Goal: Information Seeking & Learning: Learn about a topic

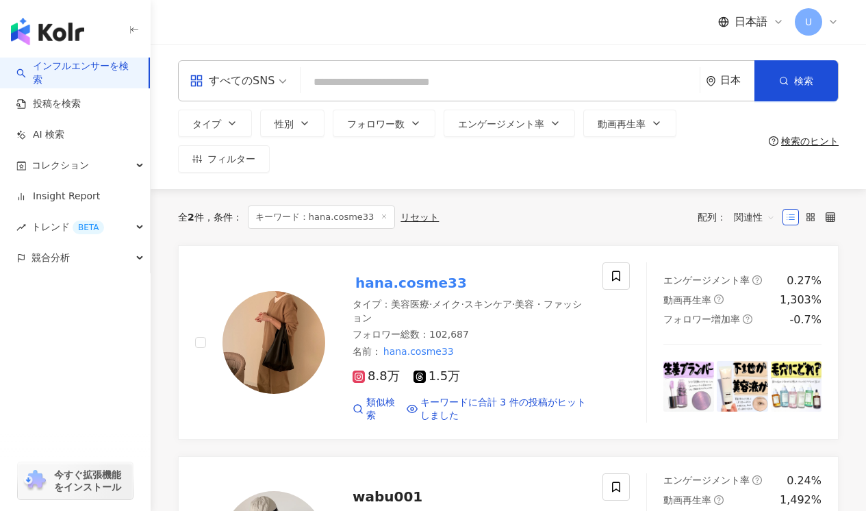
click at [275, 79] on span "すべてのSNS" at bounding box center [238, 81] width 97 height 22
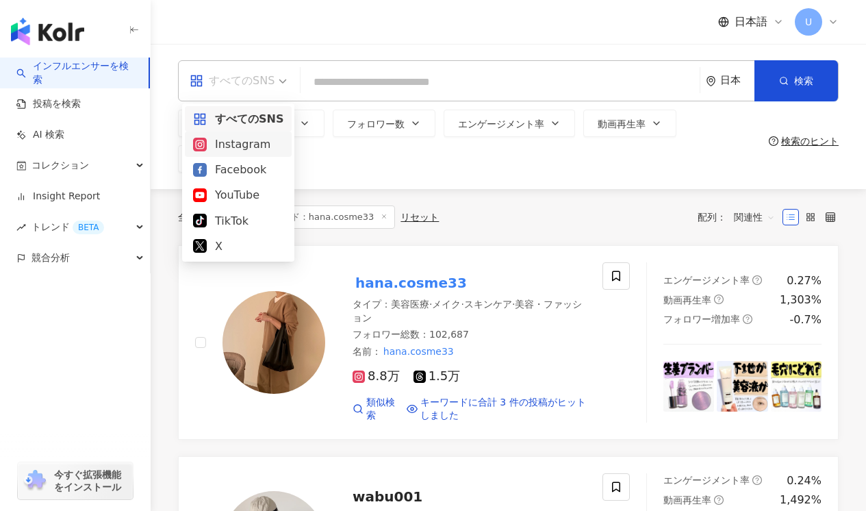
click at [250, 142] on div "Instagram" at bounding box center [238, 144] width 90 height 17
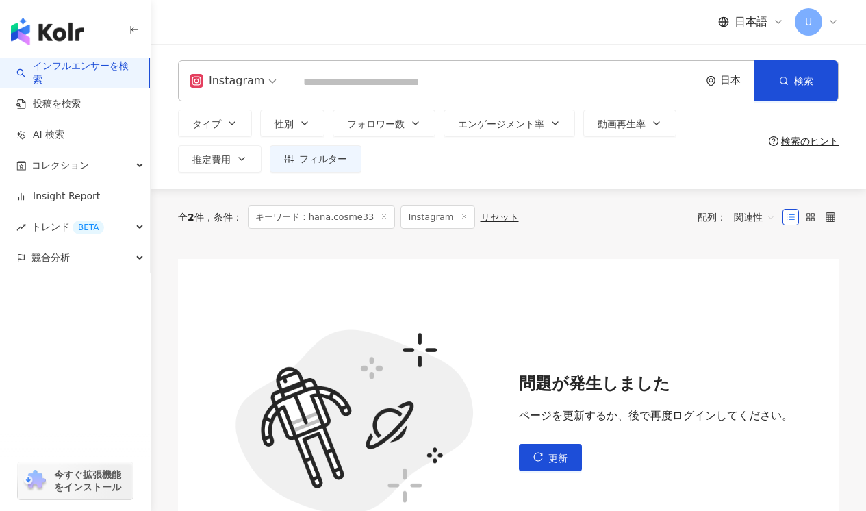
click at [352, 85] on input "search" at bounding box center [495, 82] width 398 height 26
click at [290, 123] on span "性別" at bounding box center [283, 123] width 19 height 11
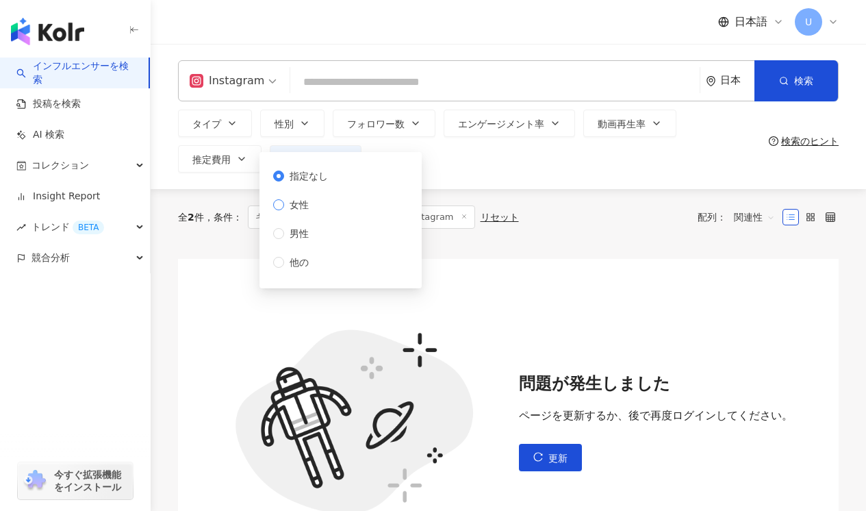
click at [307, 205] on span "女性" at bounding box center [299, 204] width 30 height 15
click at [238, 127] on button "タイプ" at bounding box center [215, 123] width 74 height 27
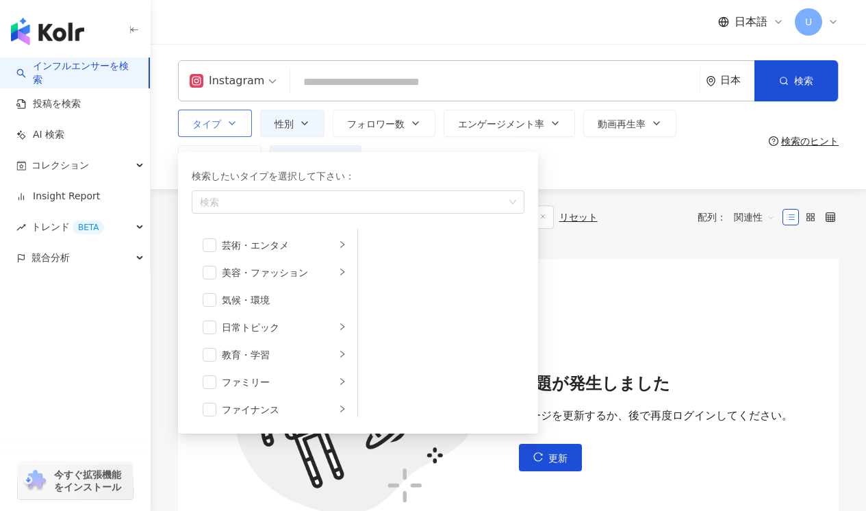
click at [238, 127] on button "タイプ 検索したいタイプを選択して下さい： 検索 芸術・エンタメ 美容・ファッション 気候・環境 日常トピック 教育・学習 ファミリー ファイナンス グルメ …" at bounding box center [215, 123] width 74 height 27
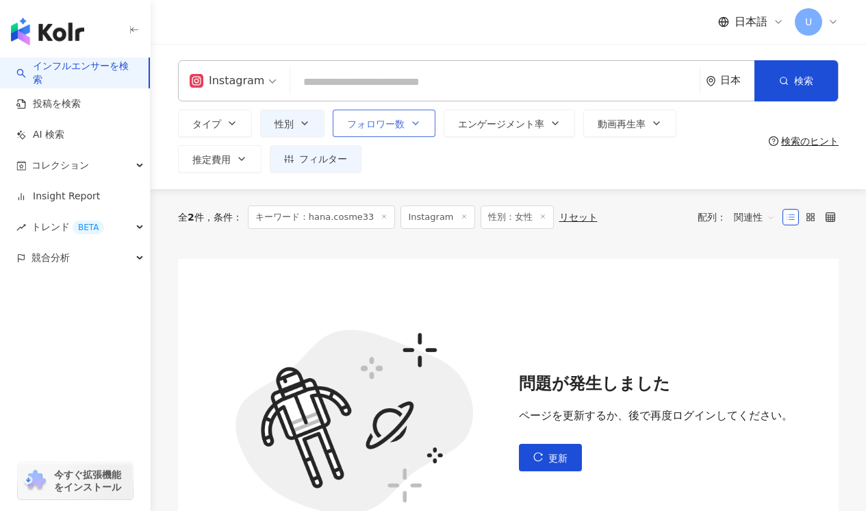
click at [416, 122] on icon "button" at bounding box center [415, 123] width 11 height 11
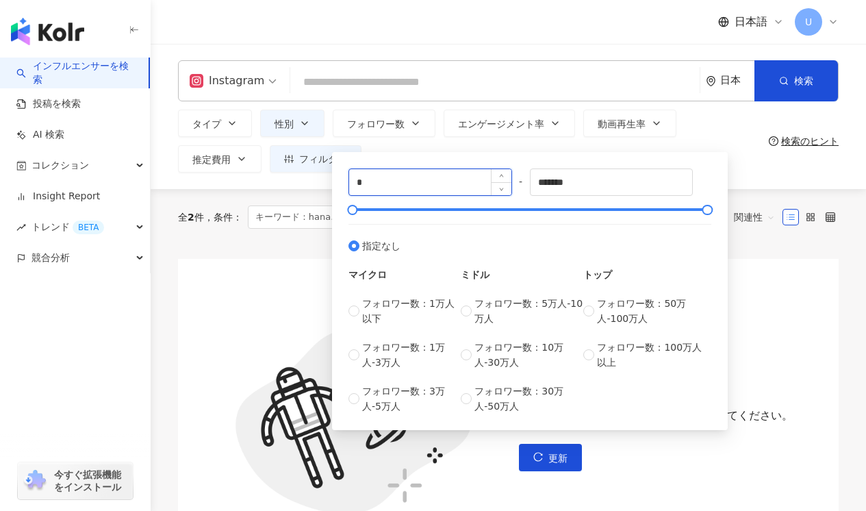
click at [374, 183] on input "*" at bounding box center [430, 182] width 162 height 26
type input "*****"
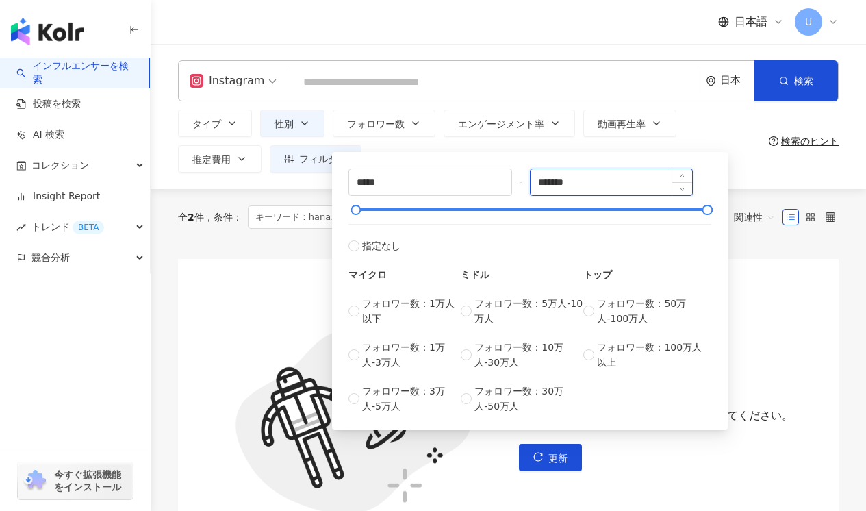
click at [587, 181] on input "*******" at bounding box center [611, 182] width 162 height 26
drag, startPoint x: 589, startPoint y: 183, endPoint x: 470, endPoint y: 183, distance: 118.4
click at [472, 183] on div "***** - ******* 指定なし マイクロ フォロワー数：1万人以下 フォロワー数：1万人-3万人 フォロワー数：3万人-5万人 ミドル フォロワー数…" at bounding box center [529, 290] width 363 height 245
type input "*"
type input "*****"
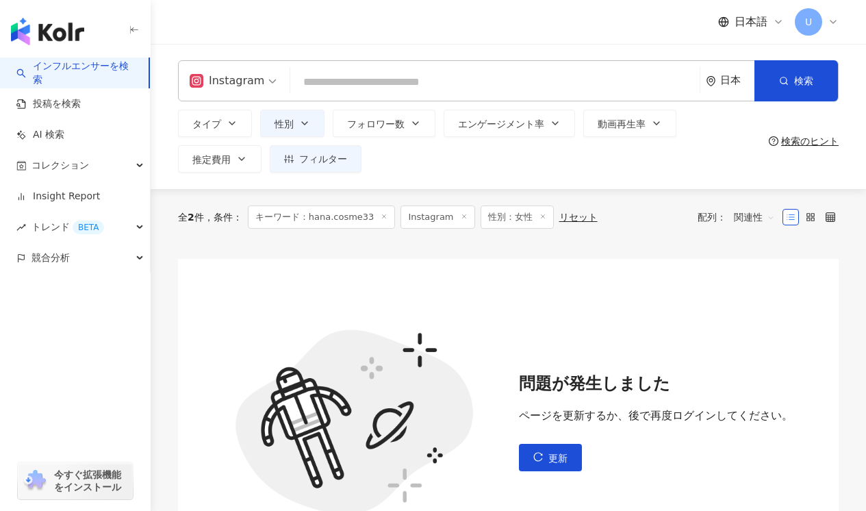
click at [289, 264] on div "問題が発生しました ページを更新するか、後で再度ログインしてください。 更新" at bounding box center [508, 422] width 660 height 326
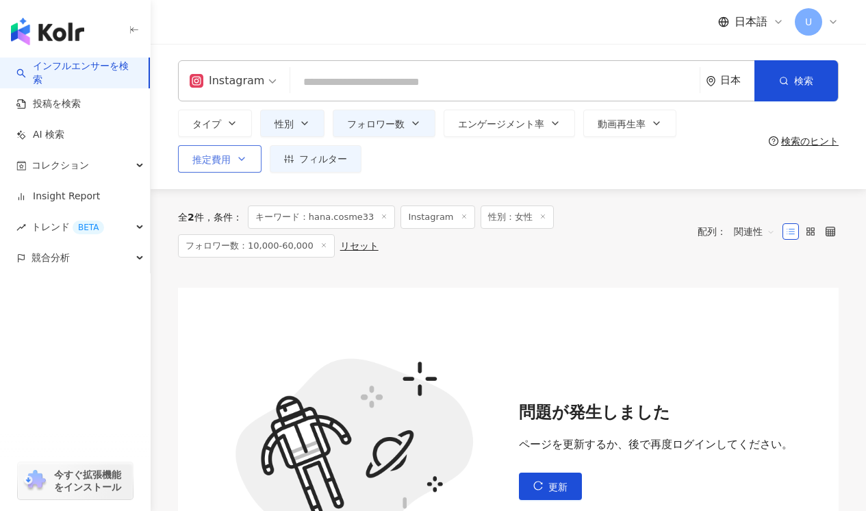
click at [244, 159] on icon "button" at bounding box center [241, 158] width 11 height 11
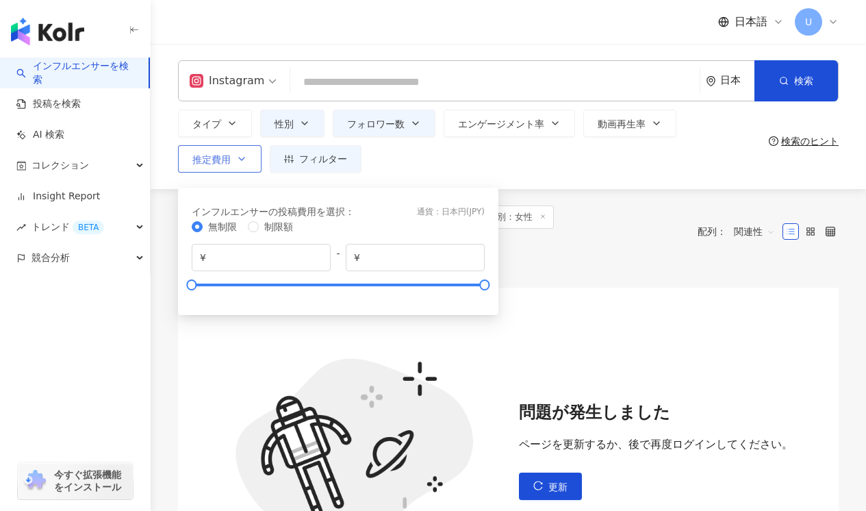
click at [244, 159] on icon "button" at bounding box center [241, 158] width 11 height 11
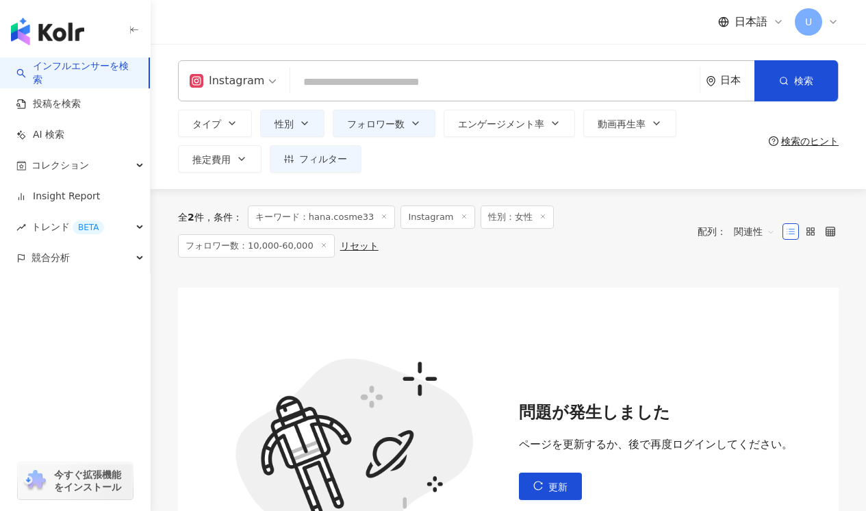
click at [728, 81] on div "日本" at bounding box center [737, 81] width 34 height 12
click at [437, 175] on div "Instagram 日本 検索 d6eb00a2-4788-439b-9ce0-2440e449a2fc BT21 5,240,000 フォロワー ♡◞ kn…" at bounding box center [508, 116] width 715 height 145
click at [799, 76] on span "検索" at bounding box center [803, 80] width 19 height 11
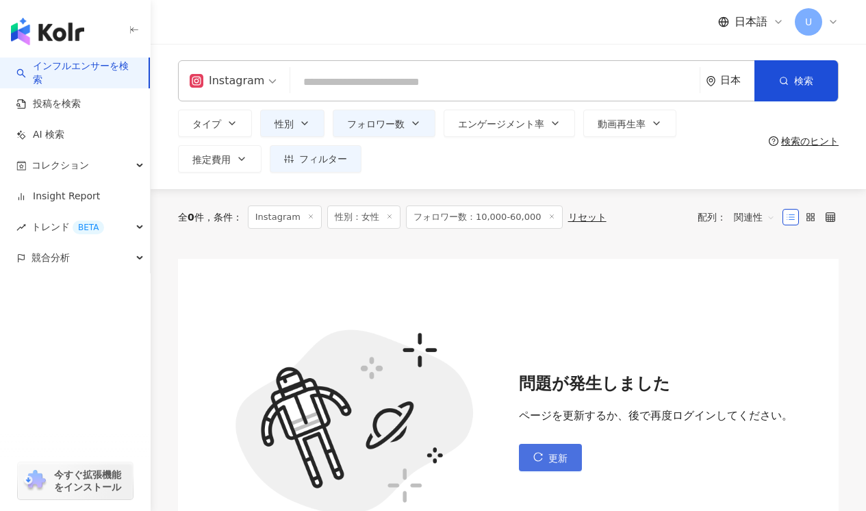
click at [540, 455] on icon "reload" at bounding box center [538, 457] width 10 height 10
click at [543, 457] on button "更新" at bounding box center [550, 457] width 63 height 27
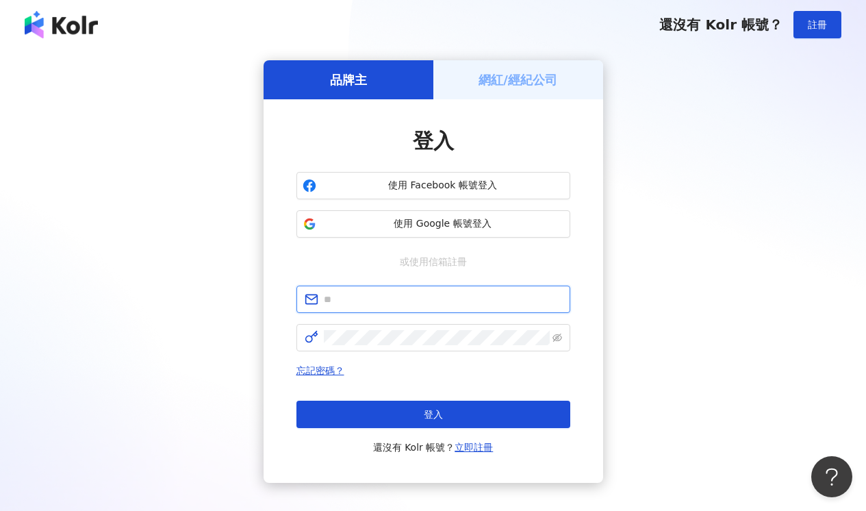
type input "**********"
click at [192, 141] on div "**********" at bounding box center [432, 271] width 833 height 422
drag, startPoint x: 189, startPoint y: 141, endPoint x: 185, endPoint y: 135, distance: 7.4
click at [189, 143] on div "**********" at bounding box center [432, 271] width 833 height 422
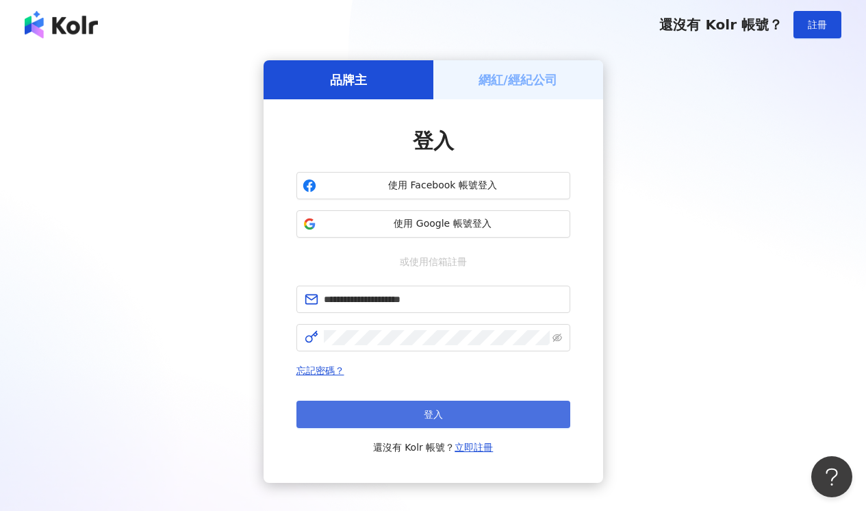
click at [409, 412] on button "登入" at bounding box center [433, 413] width 274 height 27
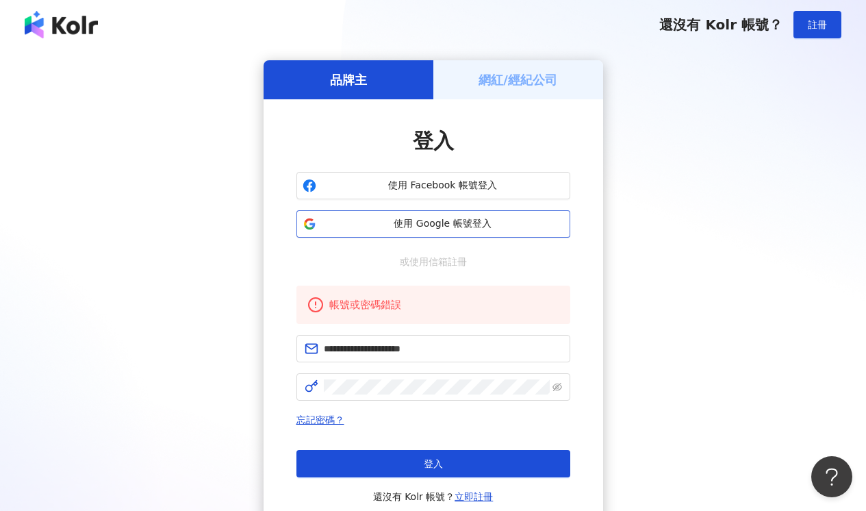
click at [398, 223] on span "使用 Google 帳號登入" at bounding box center [443, 224] width 242 height 14
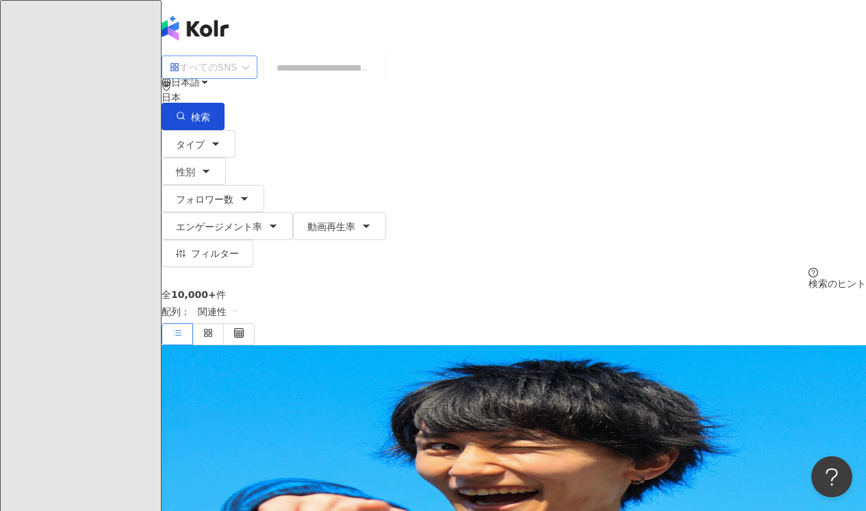
click at [237, 78] on div "すべてのSNS" at bounding box center [203, 67] width 67 height 22
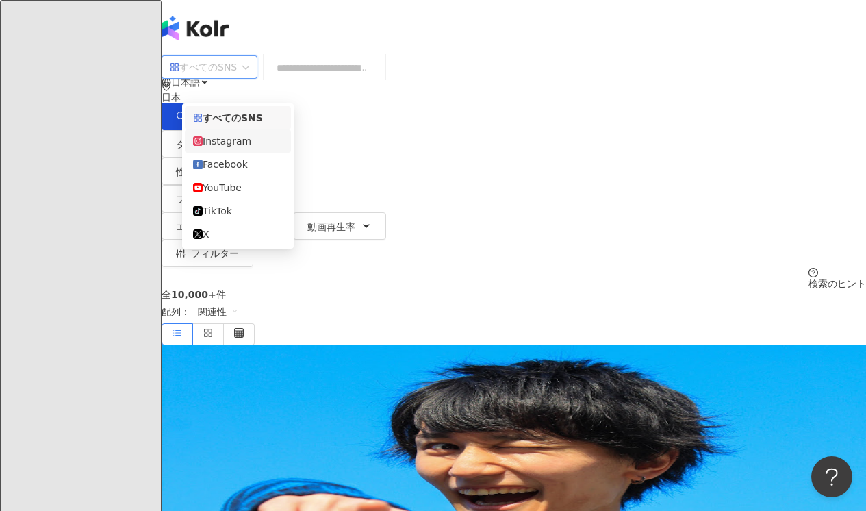
click at [235, 135] on div "Instagram" at bounding box center [238, 140] width 106 height 23
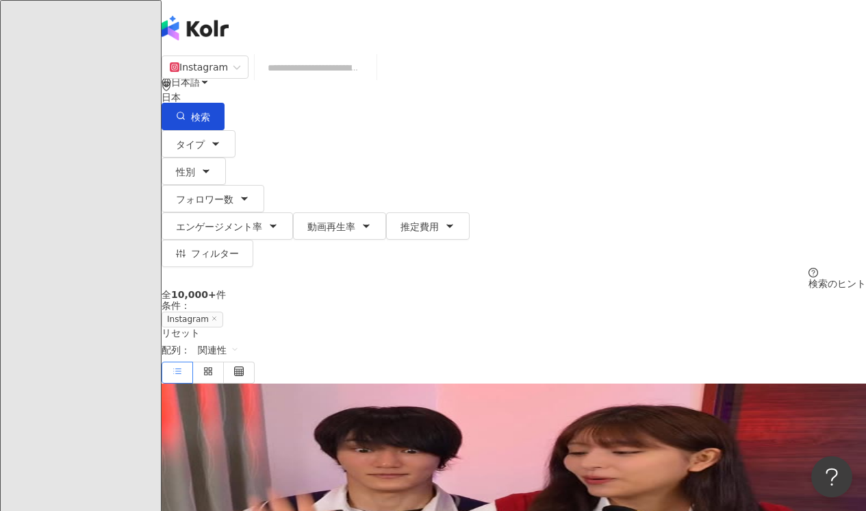
click at [308, 78] on input "search" at bounding box center [315, 68] width 111 height 26
click at [226, 157] on button "性別" at bounding box center [194, 170] width 64 height 27
click at [224, 108] on span "女性" at bounding box center [209, 100] width 30 height 15
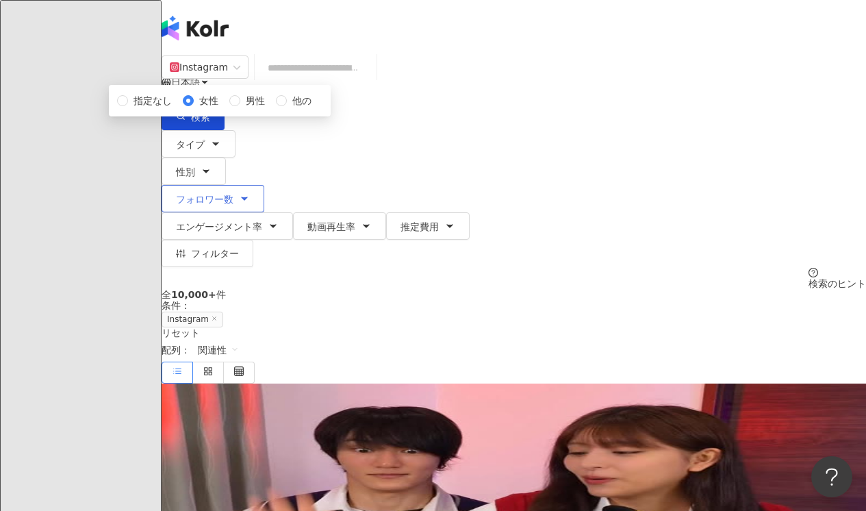
click at [233, 194] on span "フォロワー数" at bounding box center [204, 199] width 57 height 11
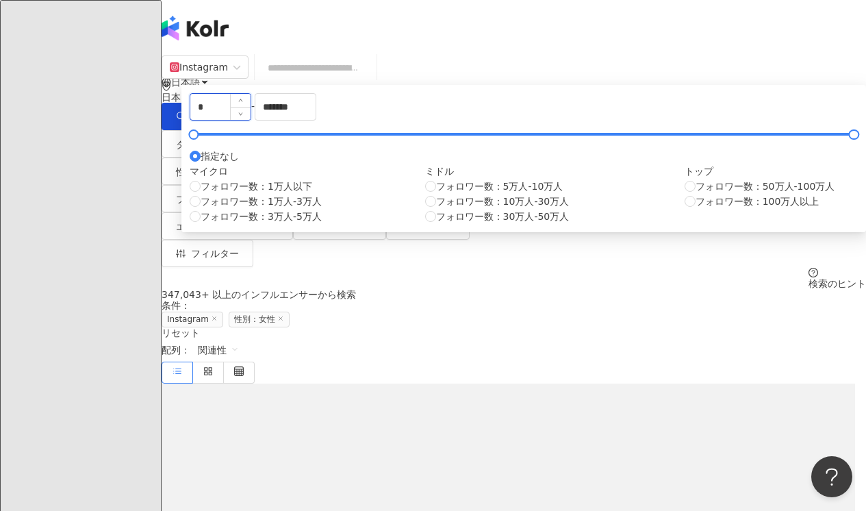
click at [251, 120] on input "*" at bounding box center [220, 107] width 60 height 26
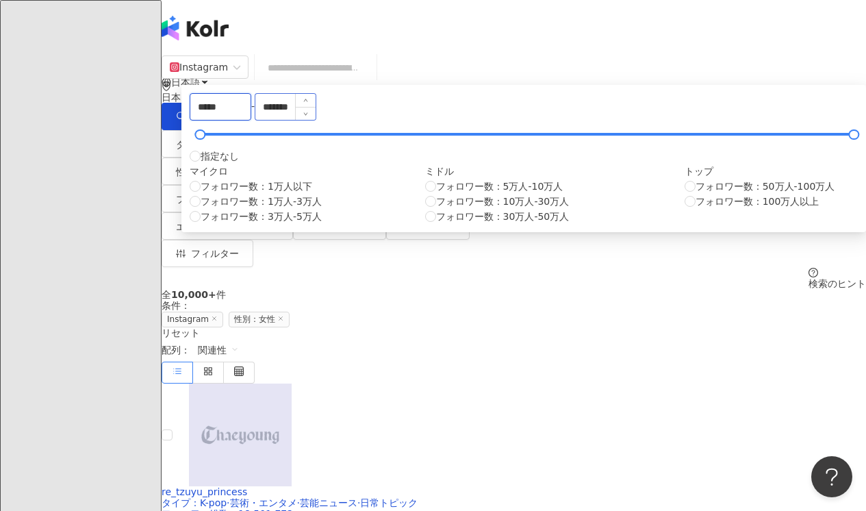
type input "*****"
drag, startPoint x: 591, startPoint y: 192, endPoint x: 480, endPoint y: 183, distance: 112.0
click at [487, 183] on div "***** - ******* 指定なし マイクロ フォロワー数：1万人以下 フォロワー数：1万人-3万人 フォロワー数：3万人-5万人 ミドル フォロワー数…" at bounding box center [524, 158] width 668 height 131
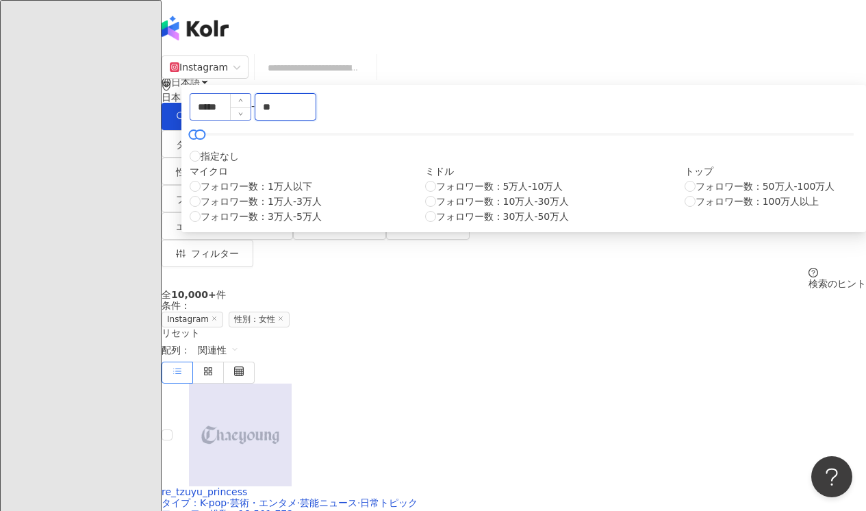
type input "*"
type input "*****"
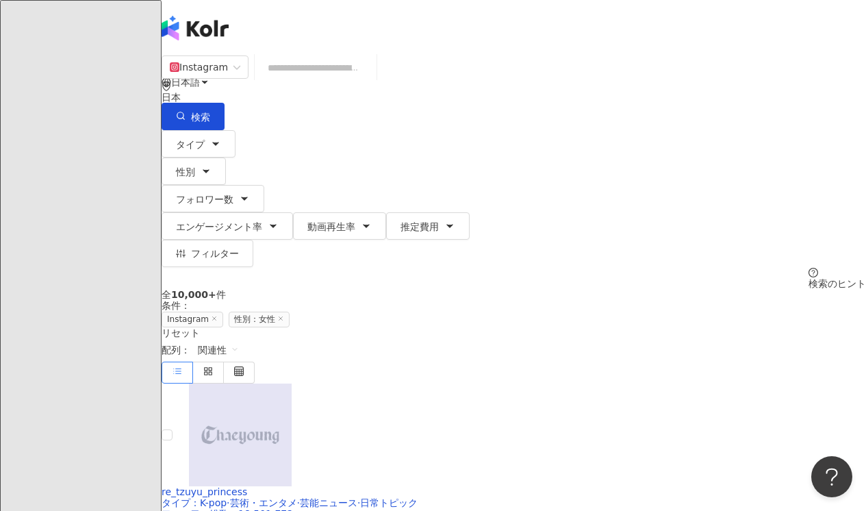
click at [391, 140] on div "タイプ 性別 フォロワー数 エンゲージメント率 動画再生率 推定費用 フィルター 指定なし 女性 男性 他の ***** - ***** 指定なし マイクロ …" at bounding box center [514, 198] width 704 height 137
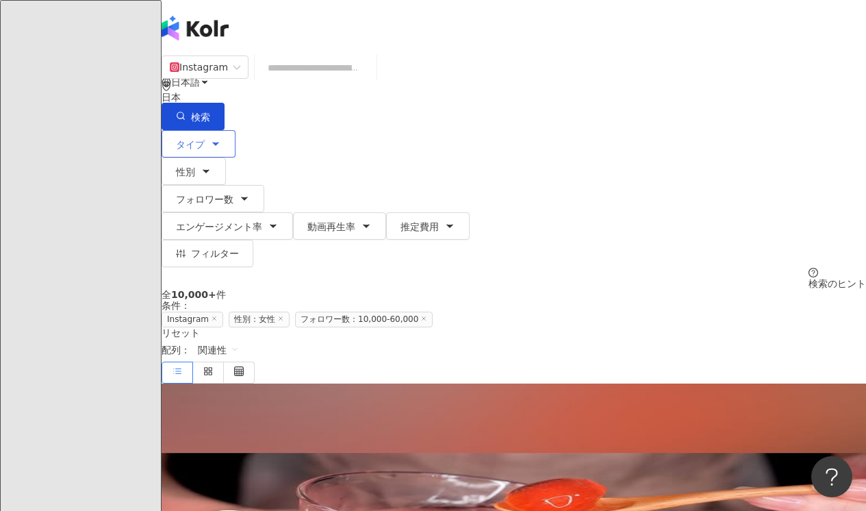
click at [221, 138] on icon "button" at bounding box center [215, 143] width 11 height 11
click at [578, 173] on div "Instagram 日本 検索 タイプ 検索したいタイプを選択して下さい： 検索 芸術・エンタメ 美容・ファッション 気候・環境 日常トピック 教育・学習 フ…" at bounding box center [514, 172] width 704 height 234
click at [235, 130] on button "タイプ" at bounding box center [199, 143] width 74 height 27
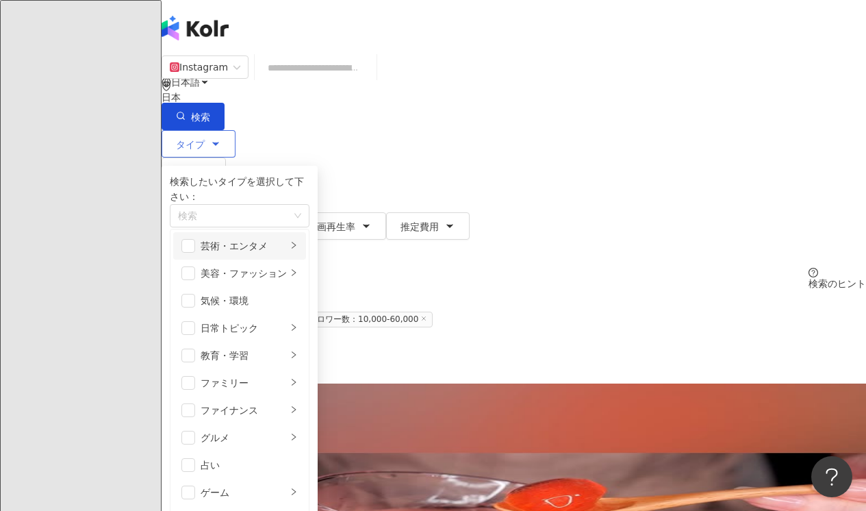
scroll to position [3, 0]
click at [195, 270] on span "button" at bounding box center [188, 273] width 14 height 14
click at [195, 324] on span "button" at bounding box center [188, 328] width 14 height 14
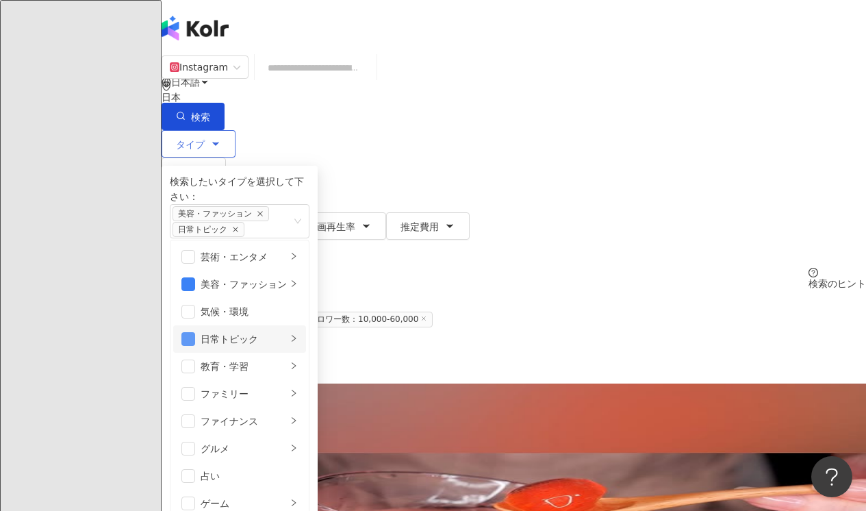
scroll to position [226, 0]
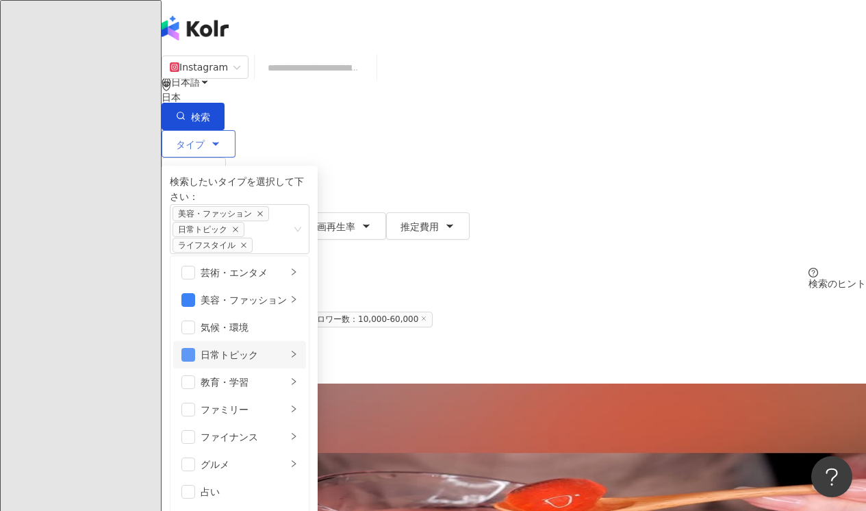
scroll to position [369, 0]
click at [626, 170] on div "タイプ 検索したいタイプを選択して下さい： 美容・ファッション 日常トピック ライフスタイル 芸術・エンタメ 美容・ファッション 気候・環境 日常トピック 教…" at bounding box center [514, 198] width 704 height 137
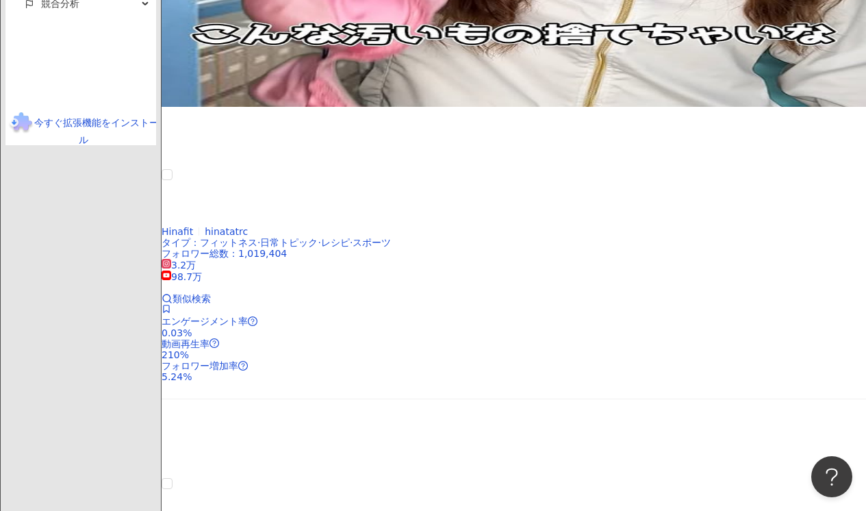
scroll to position [2611, 0]
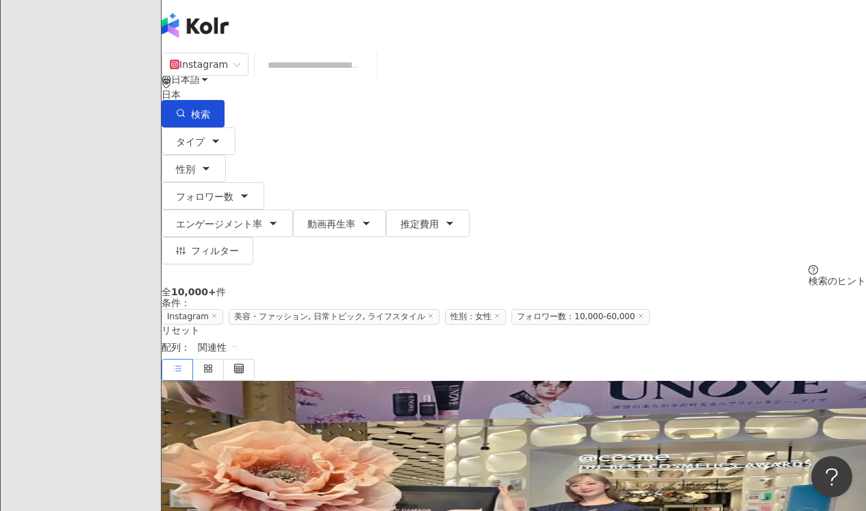
scroll to position [0, 0]
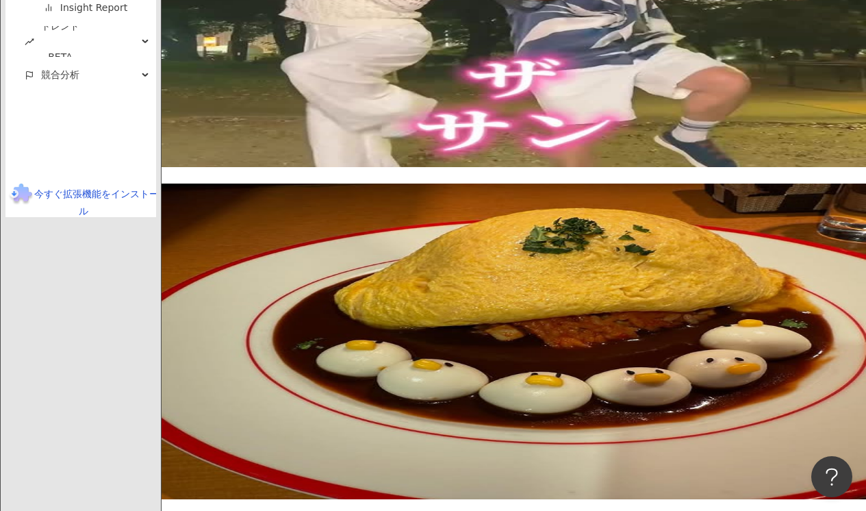
scroll to position [2536, 0]
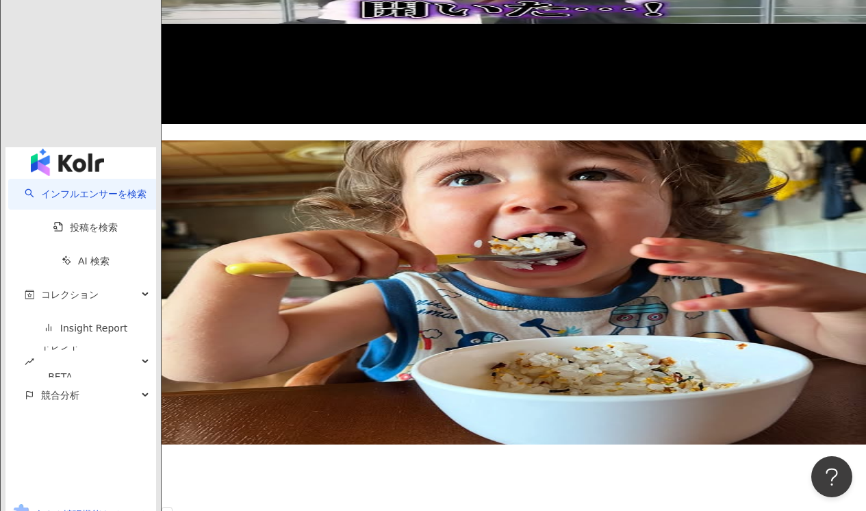
scroll to position [2443, 0]
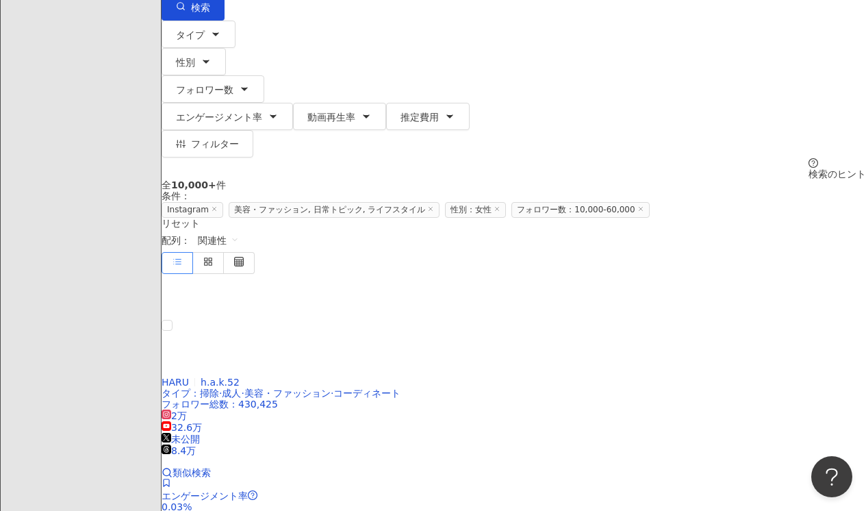
scroll to position [0, 0]
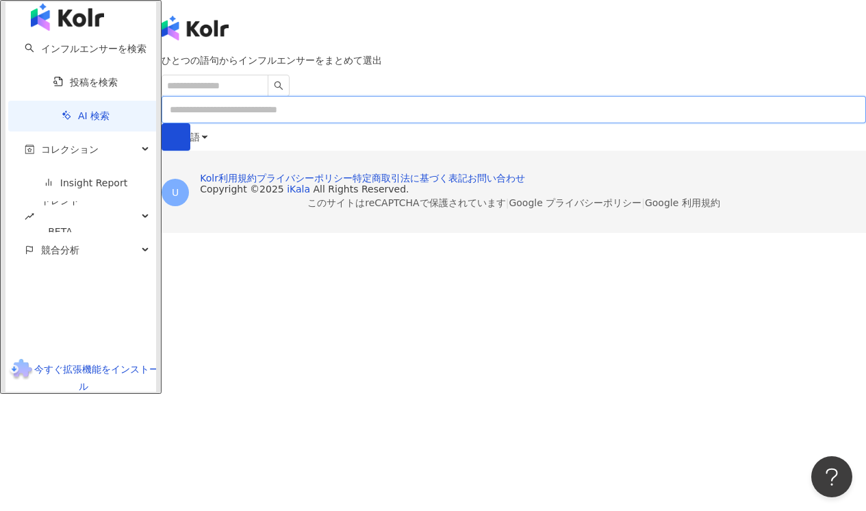
click at [363, 123] on input "text" at bounding box center [514, 109] width 704 height 27
type input "*"
